Goal: Information Seeking & Learning: Check status

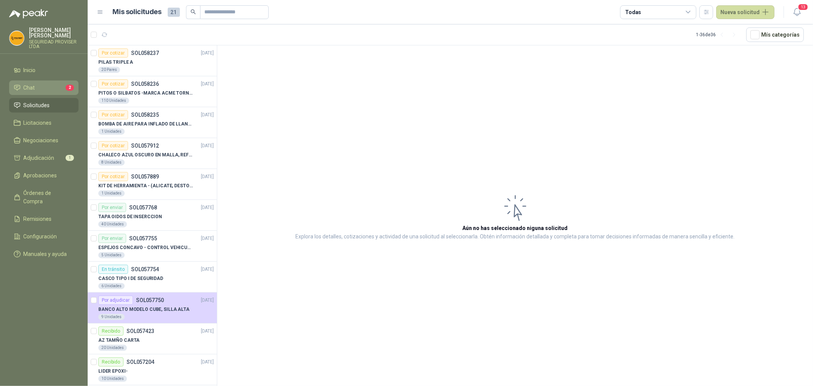
click at [66, 92] on link "Chat 2" at bounding box center [43, 87] width 69 height 14
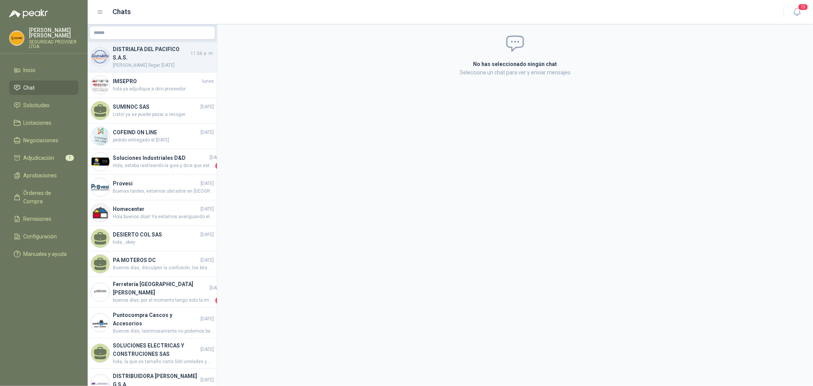
click at [156, 62] on span "[PERSON_NAME] llegar [DATE]" at bounding box center [163, 65] width 101 height 7
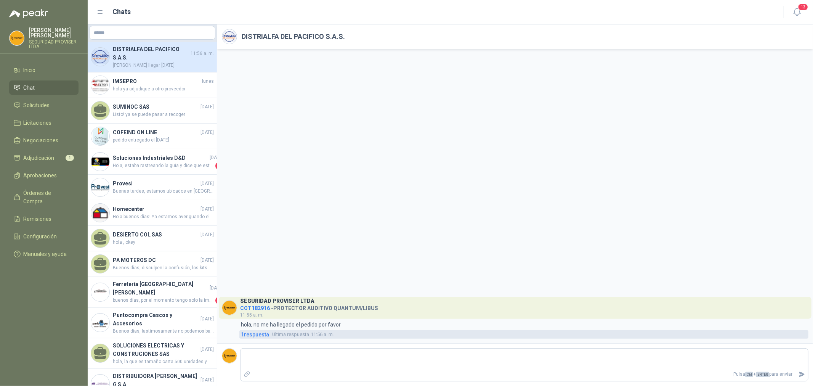
click at [260, 334] on span "1 respuesta" at bounding box center [255, 334] width 28 height 8
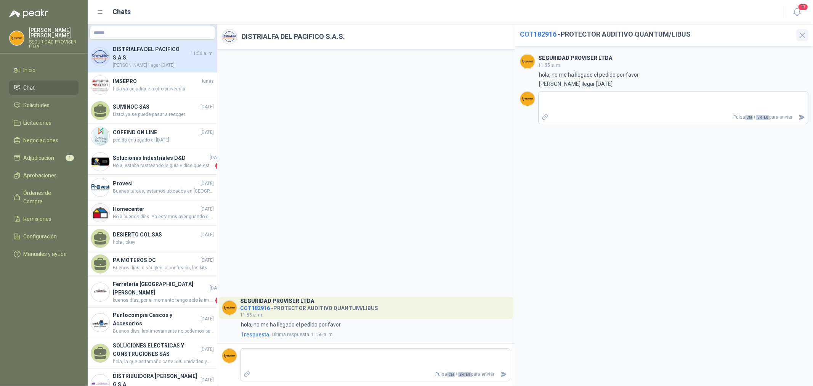
click at [800, 32] on icon "button" at bounding box center [803, 36] width 10 height 10
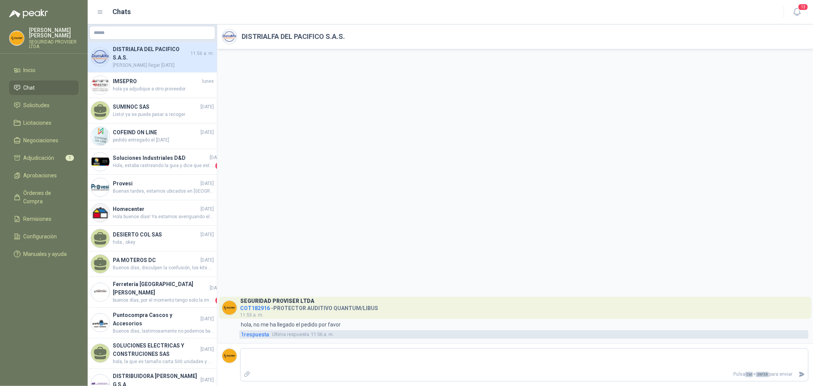
click at [260, 337] on span "1 respuesta" at bounding box center [255, 334] width 28 height 8
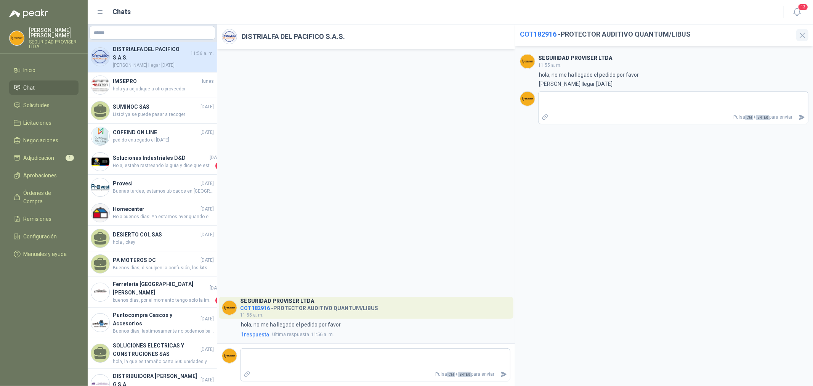
click at [802, 35] on icon "button" at bounding box center [802, 35] width 5 height 5
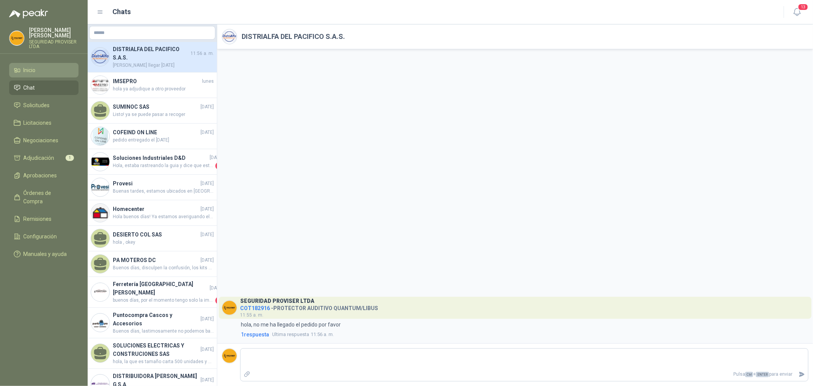
click at [27, 71] on span "Inicio" at bounding box center [30, 70] width 12 height 8
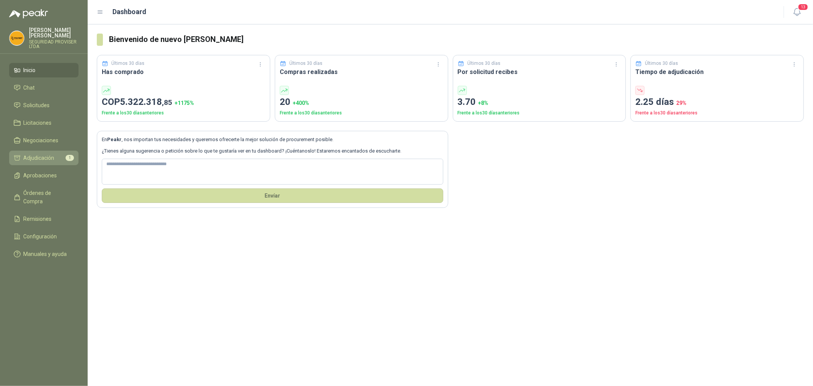
click at [44, 154] on span "Adjudicación" at bounding box center [39, 158] width 31 height 8
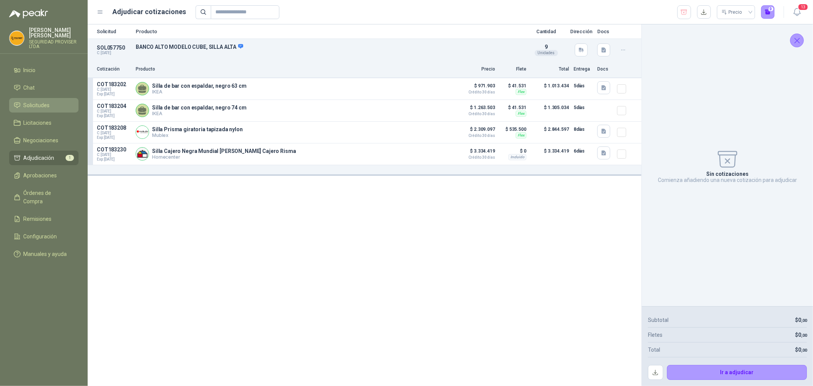
click at [39, 110] on link "Solicitudes" at bounding box center [43, 105] width 69 height 14
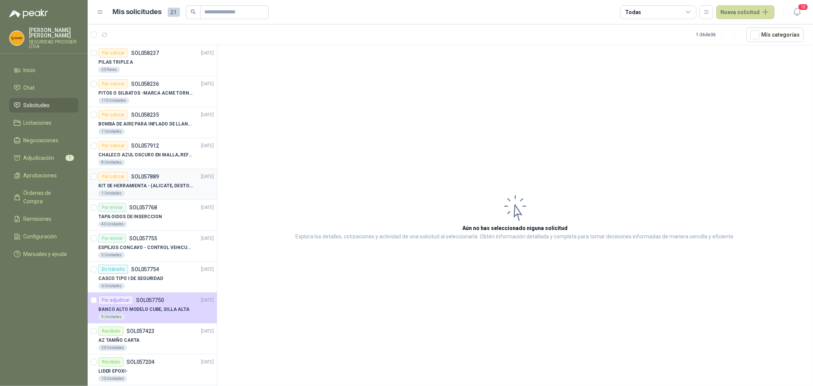
click at [168, 189] on p "KIT DE HERRAMIENTA - (ALICATE, DESTORNILLADOR,LLAVE DE EXPANSION, CRUCETA,LLAVE…" at bounding box center [145, 185] width 95 height 7
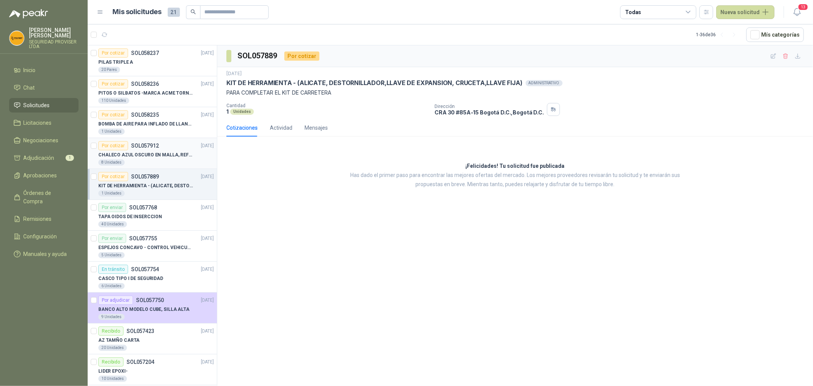
click at [157, 151] on p "CHALECO AZUL OSCURO EN MALLA, REFLECTIVO" at bounding box center [145, 154] width 95 height 7
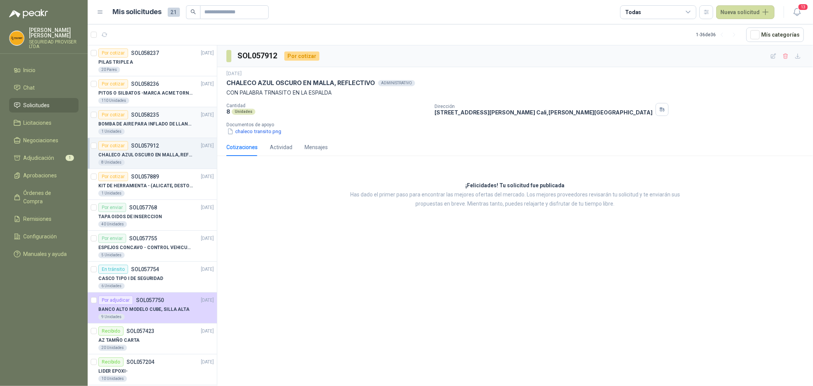
click at [150, 120] on div "BOMBA DE AIRE PARA INFLADO DE LLANTAS DE BICICLETA" at bounding box center [156, 123] width 116 height 9
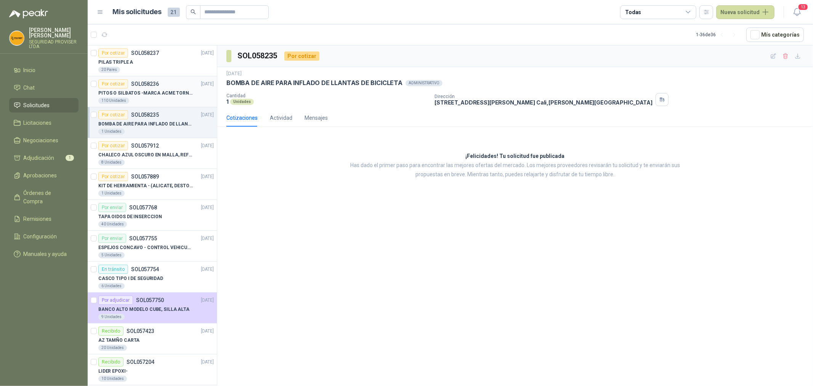
click at [154, 92] on p "PITOS O SILBATOS -MARCA ACME TORNADO 635" at bounding box center [145, 93] width 95 height 7
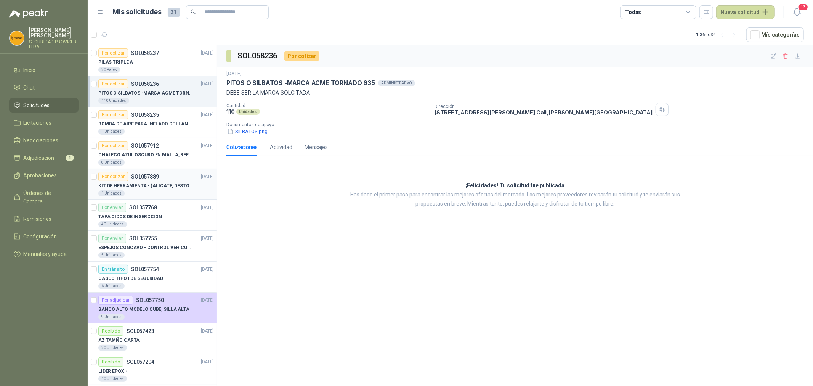
click at [145, 185] on p "KIT DE HERRAMIENTA - (ALICATE, DESTORNILLADOR,LLAVE DE EXPANSION, CRUCETA,LLAVE…" at bounding box center [145, 185] width 95 height 7
